Goal: Navigation & Orientation: Find specific page/section

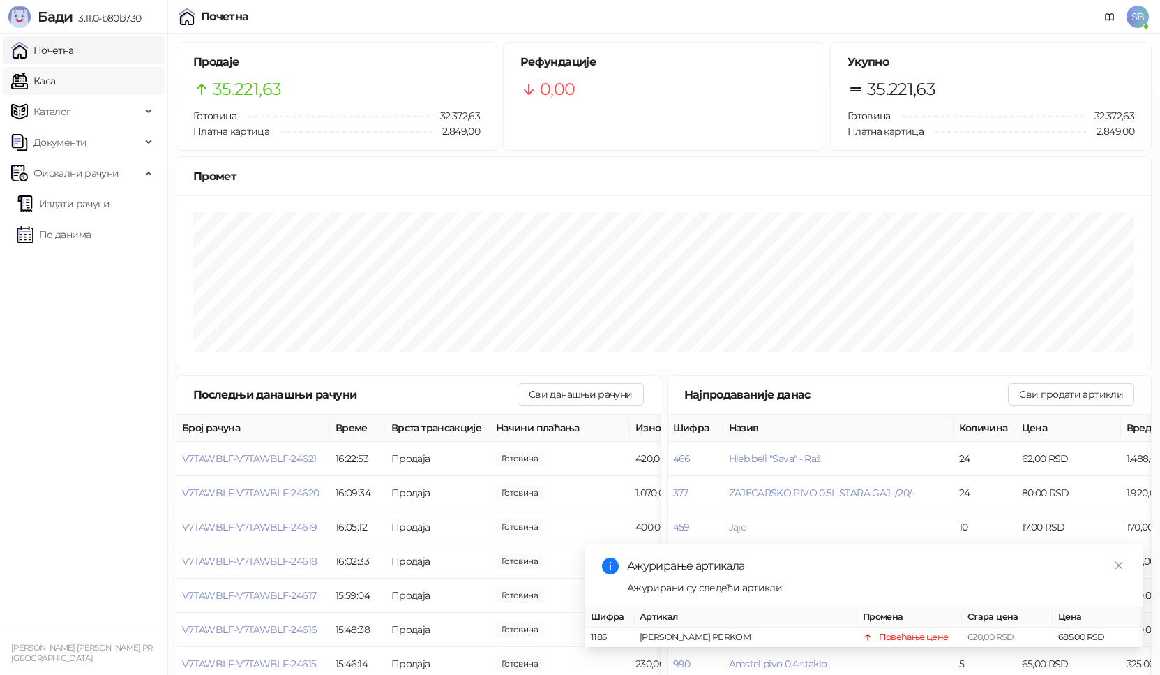
click at [45, 84] on link "Каса" at bounding box center [33, 81] width 44 height 28
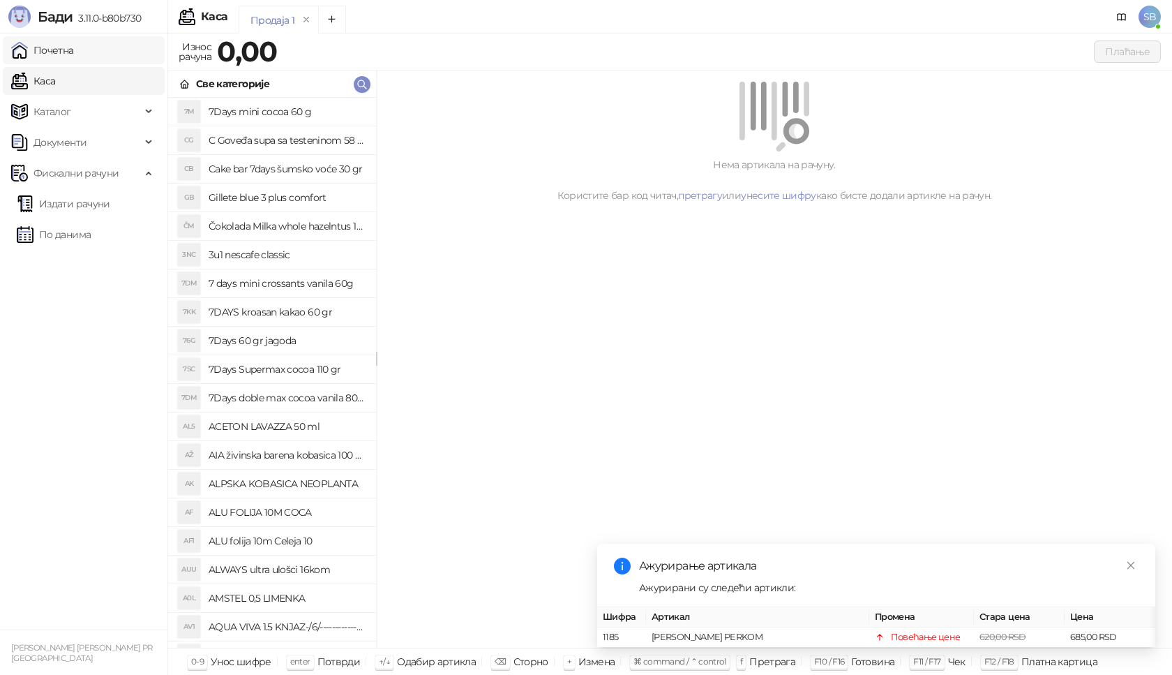
click at [50, 52] on link "Почетна" at bounding box center [42, 50] width 63 height 28
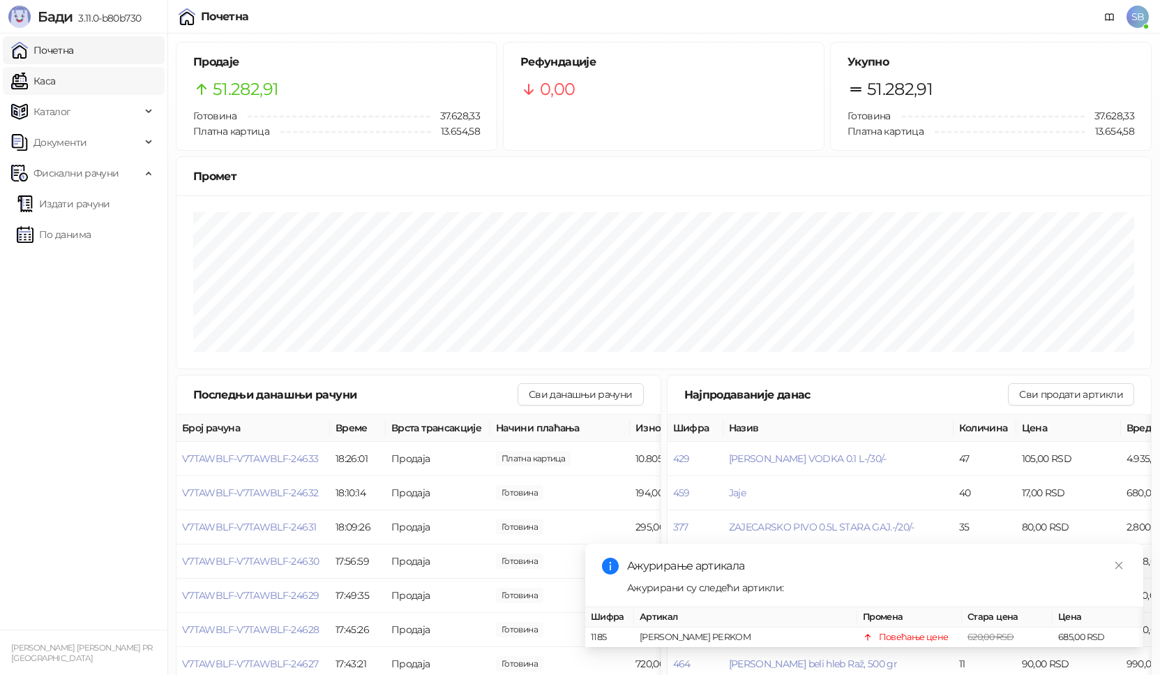
click at [55, 91] on link "Каса" at bounding box center [33, 81] width 44 height 28
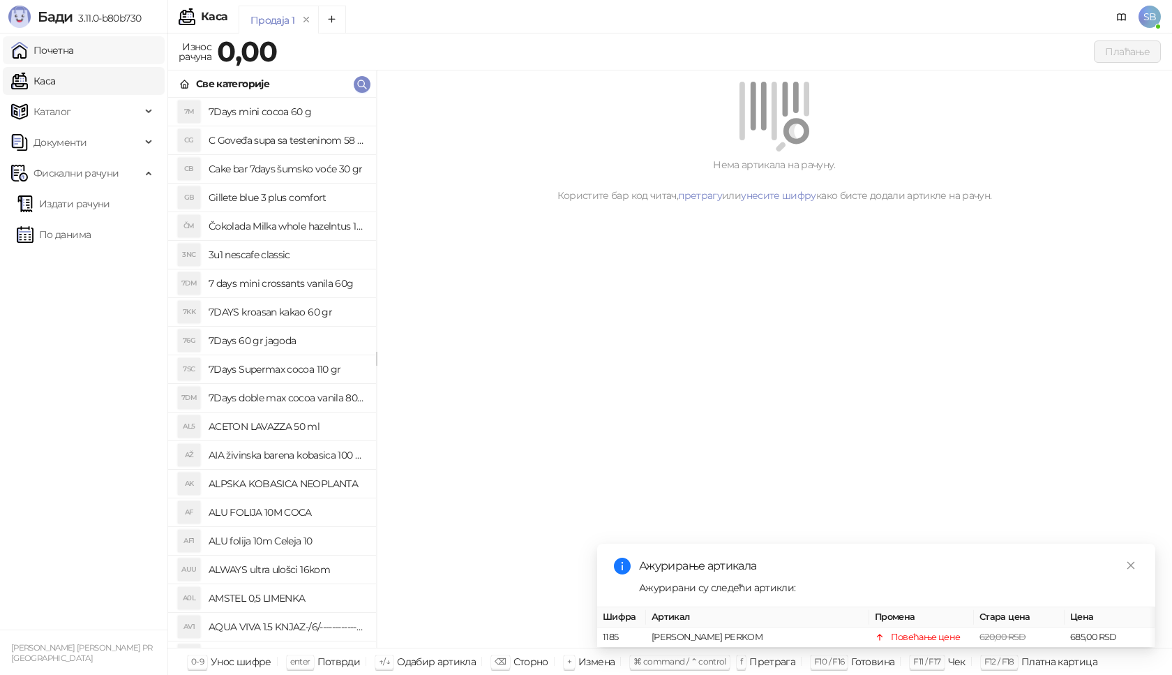
click at [70, 50] on link "Почетна" at bounding box center [42, 50] width 63 height 28
